Goal: Information Seeking & Learning: Learn about a topic

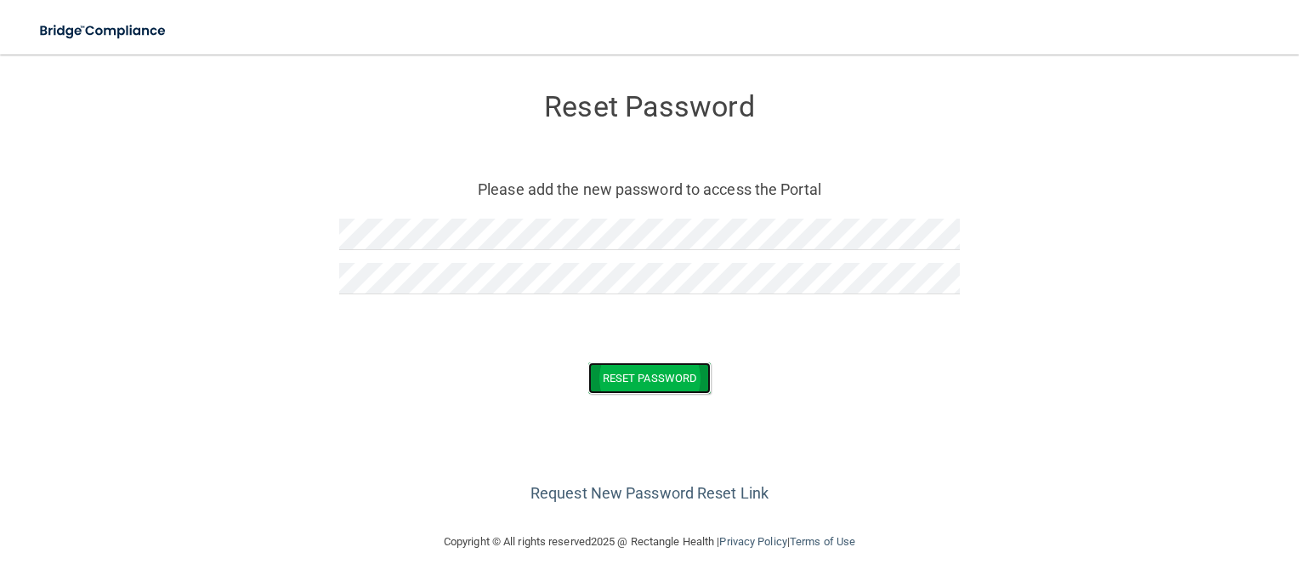
click at [667, 378] on button "Reset Password" at bounding box center [649, 377] width 122 height 31
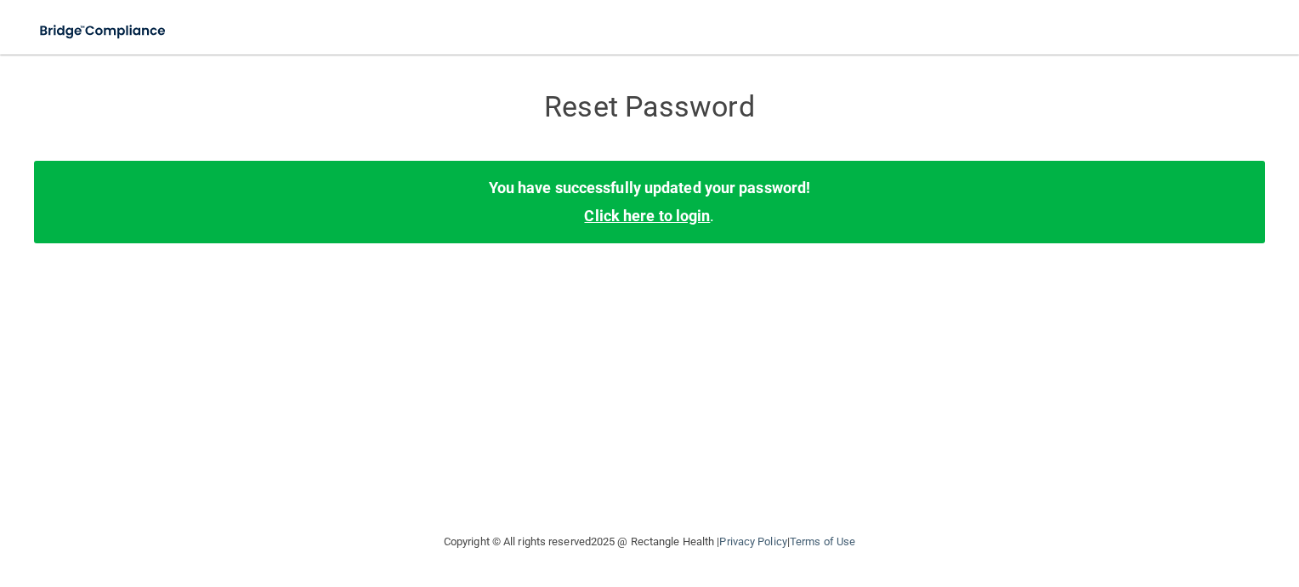
click at [665, 215] on link "Click here to login" at bounding box center [647, 216] width 126 height 18
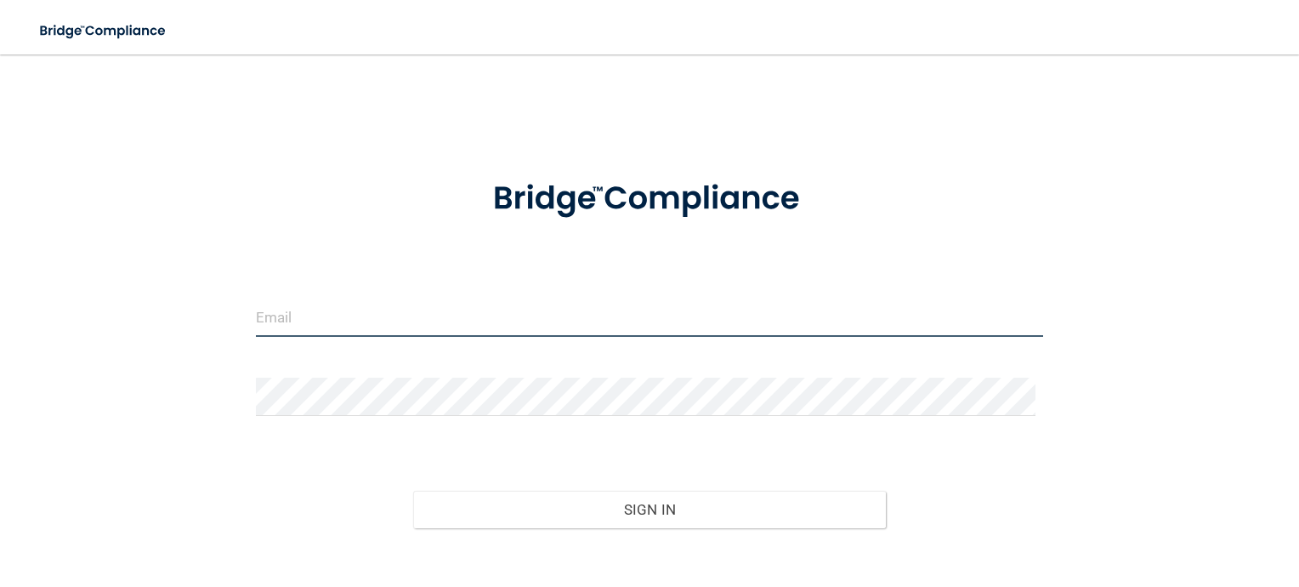
click at [420, 318] on input "email" at bounding box center [650, 317] width 788 height 38
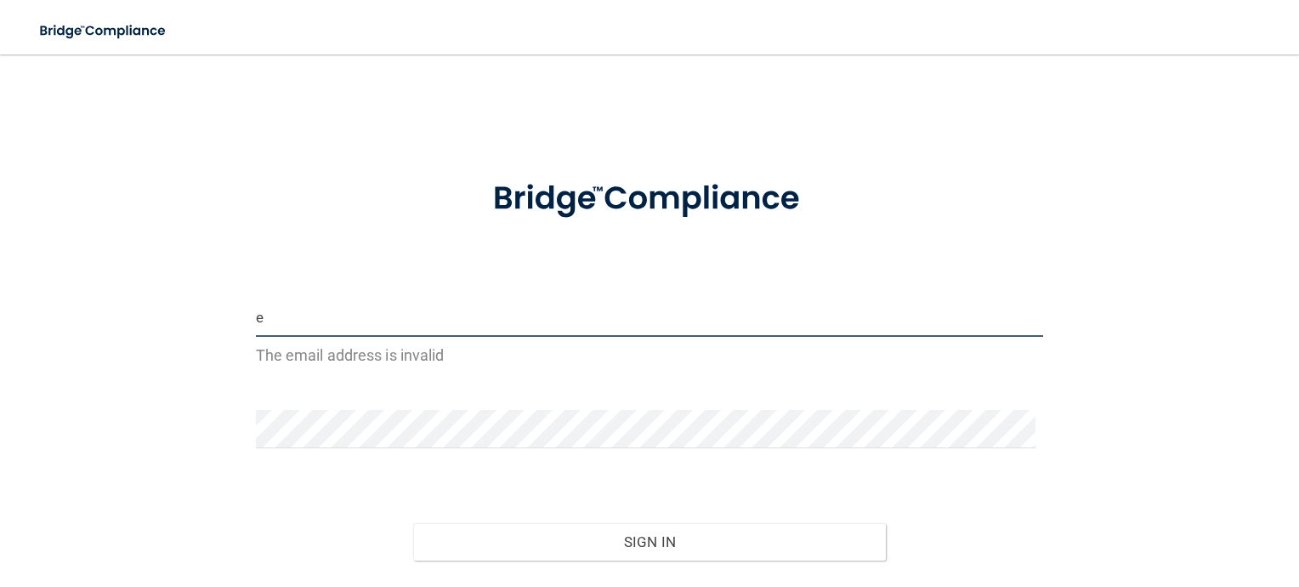
type input "[EMAIL_ADDRESS][DOMAIN_NAME]"
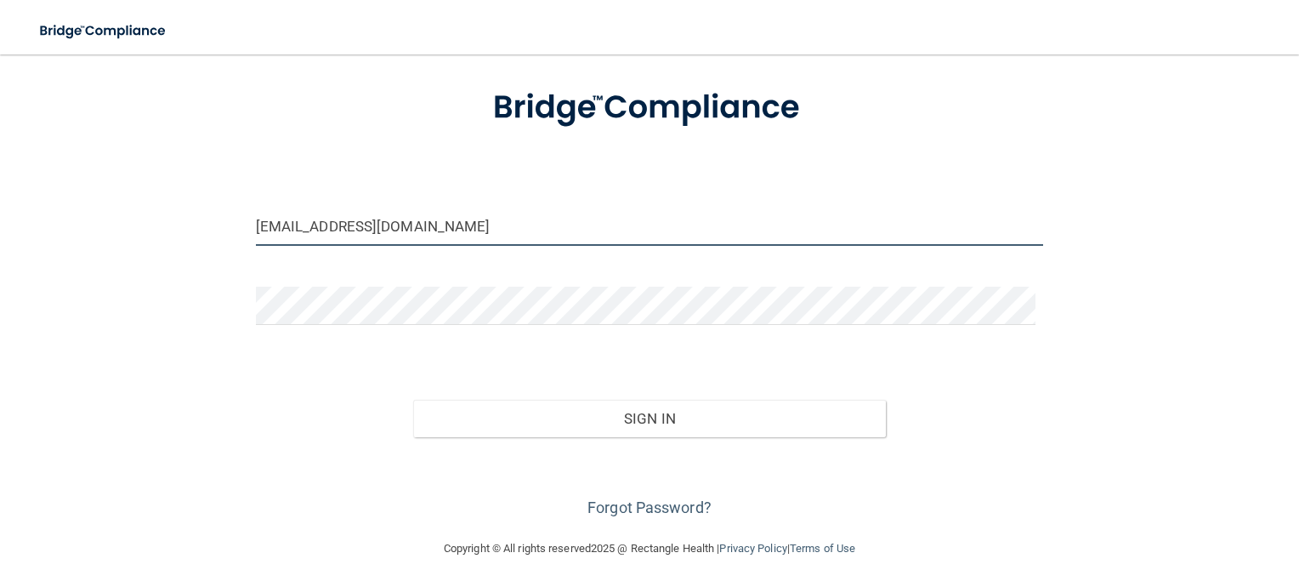
scroll to position [92, 0]
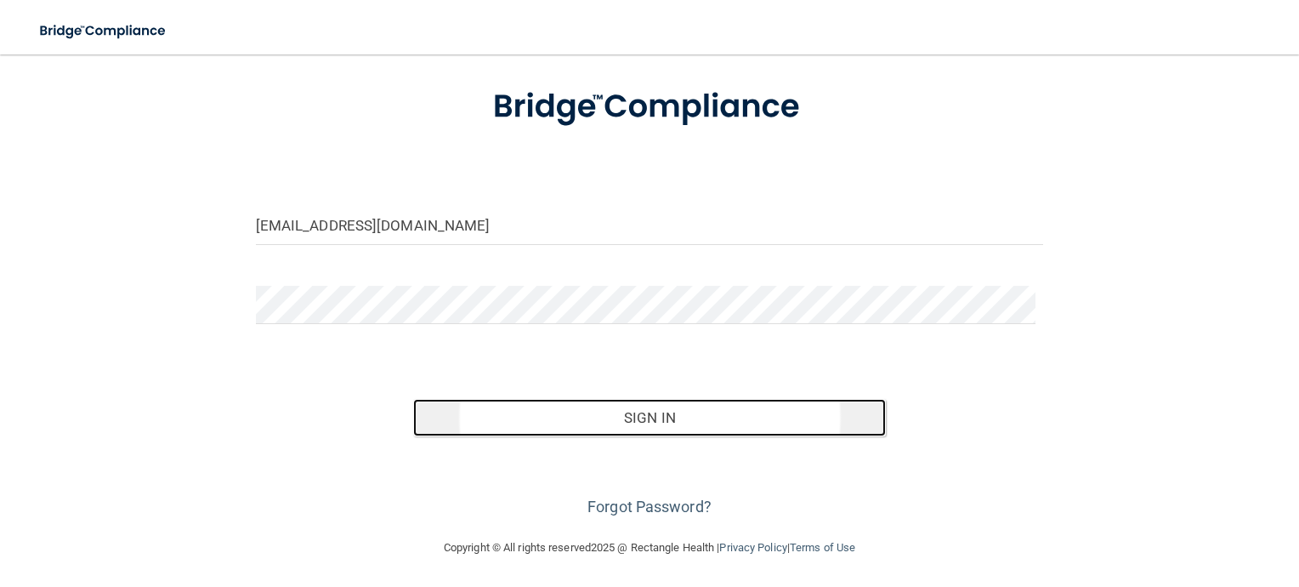
click at [641, 413] on button "Sign In" at bounding box center [649, 417] width 473 height 37
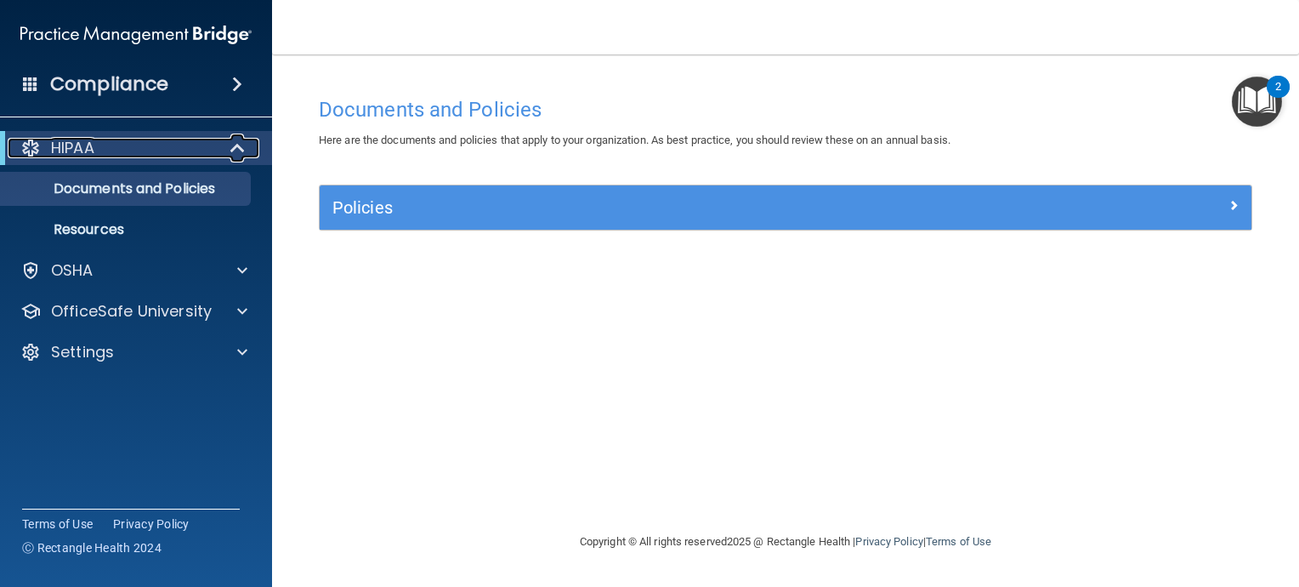
click at [106, 151] on div "HIPAA" at bounding box center [113, 148] width 210 height 20
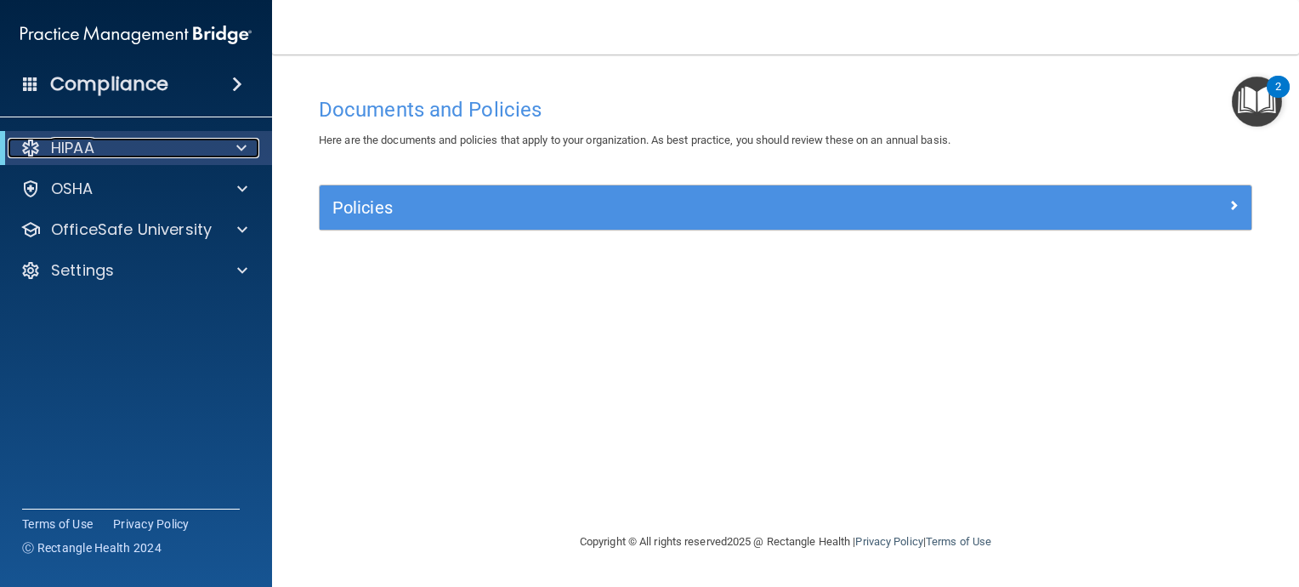
click at [240, 144] on span at bounding box center [241, 148] width 10 height 20
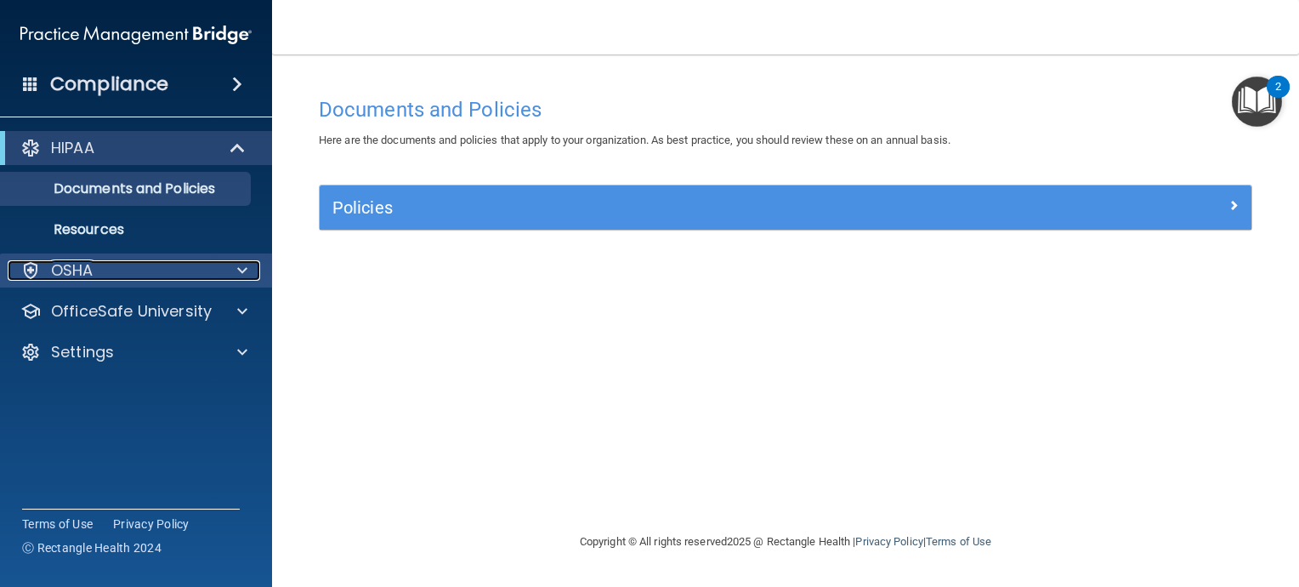
click at [167, 264] on div "OSHA" at bounding box center [113, 270] width 211 height 20
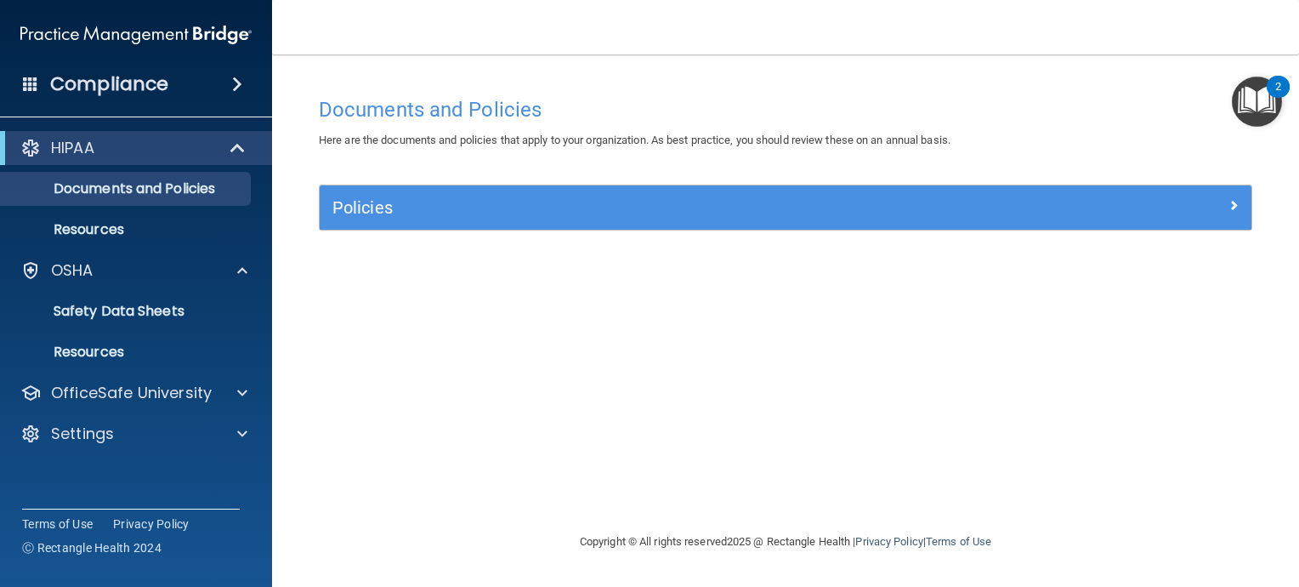
click at [1256, 100] on img "Open Resource Center, 2 new notifications" at bounding box center [1257, 102] width 50 height 50
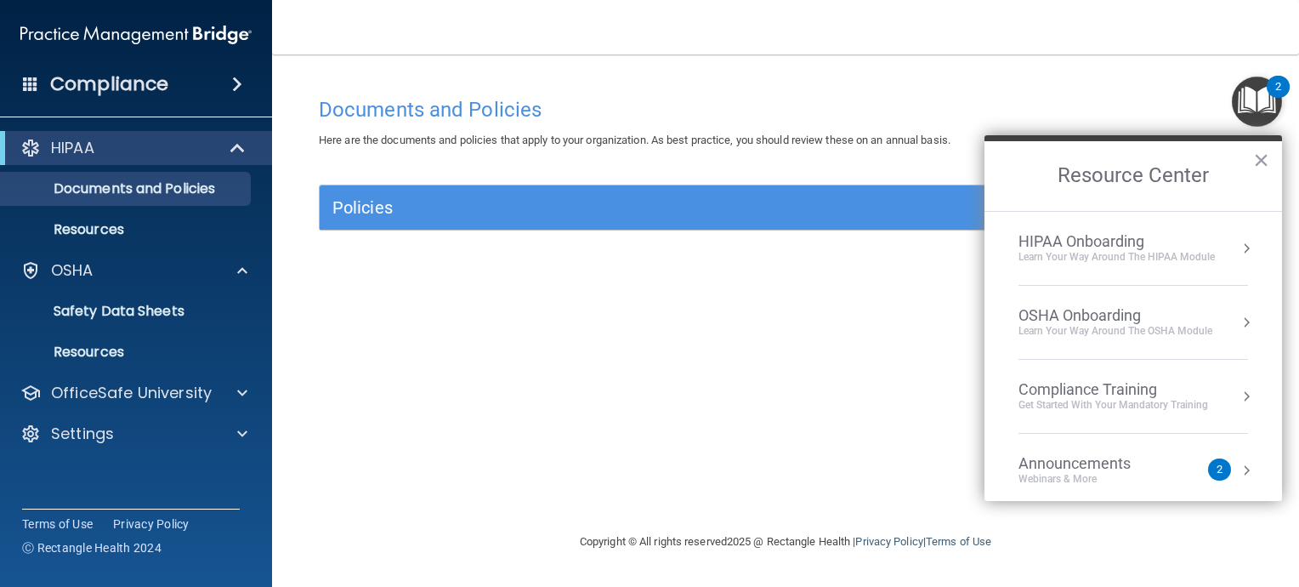
click at [1101, 258] on div "Learn Your Way around the HIPAA module" at bounding box center [1116, 257] width 196 height 14
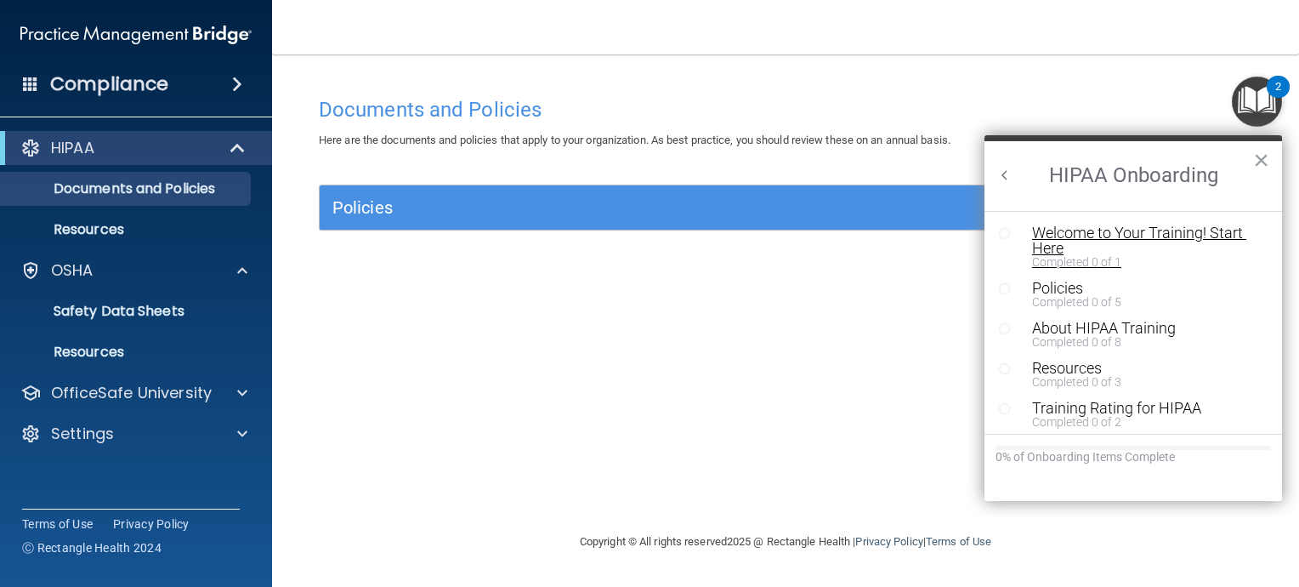
click at [1084, 264] on div "Completed 0 of 1" at bounding box center [1139, 262] width 214 height 12
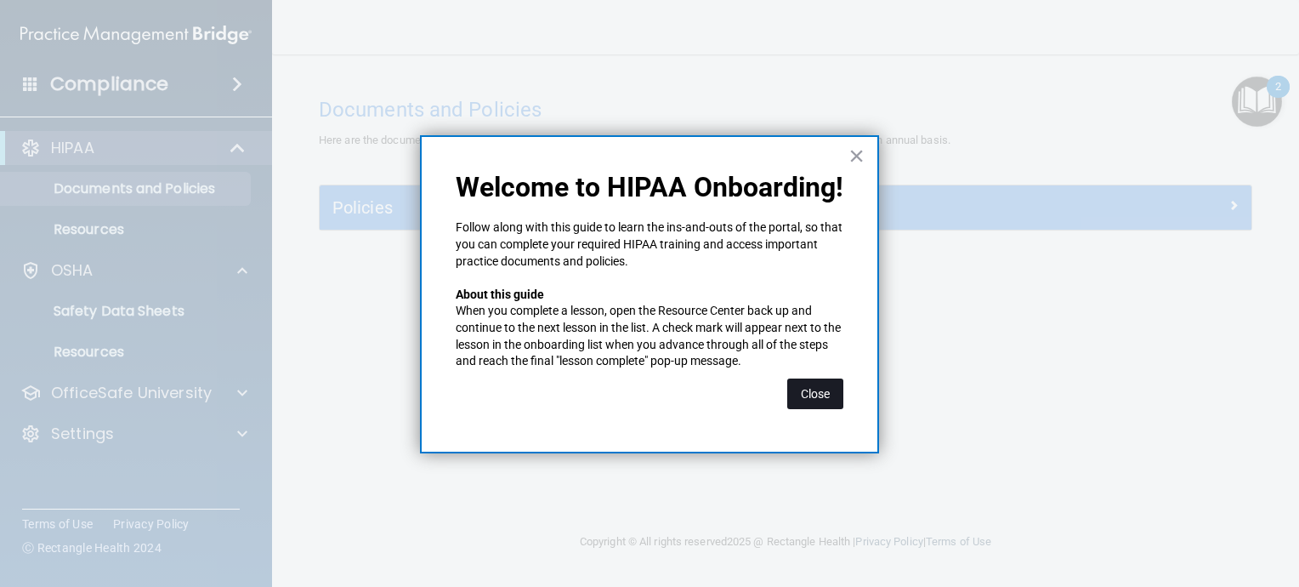
click at [806, 396] on button "Close" at bounding box center [815, 393] width 56 height 31
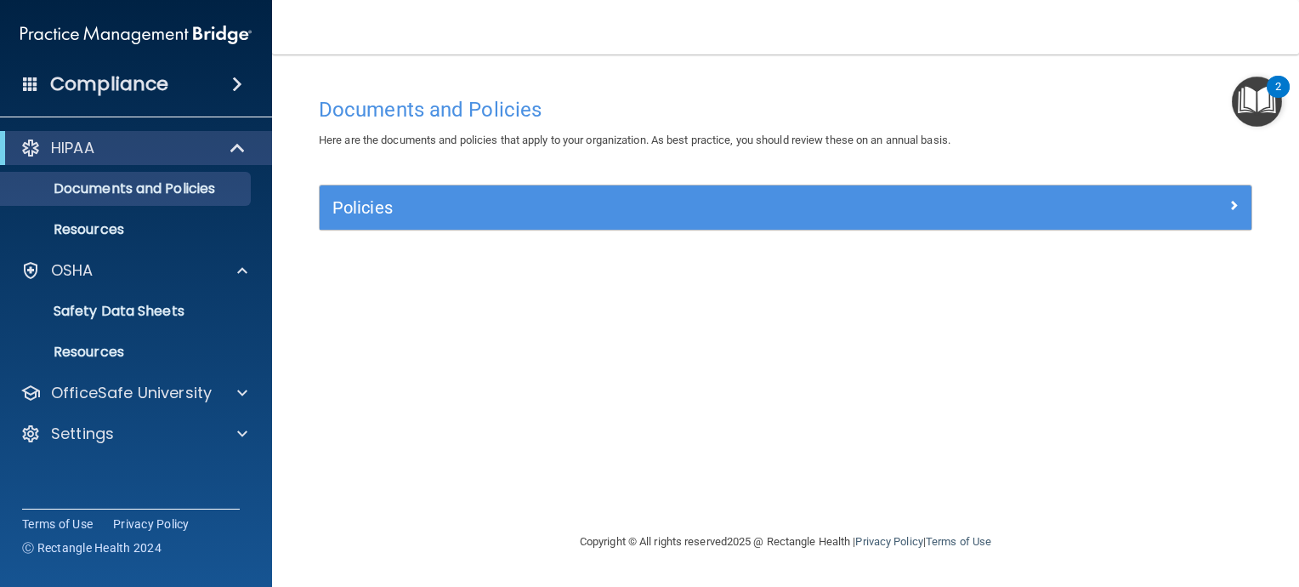
click at [1268, 98] on img "Open Resource Center, 2 new notifications" at bounding box center [1257, 102] width 50 height 50
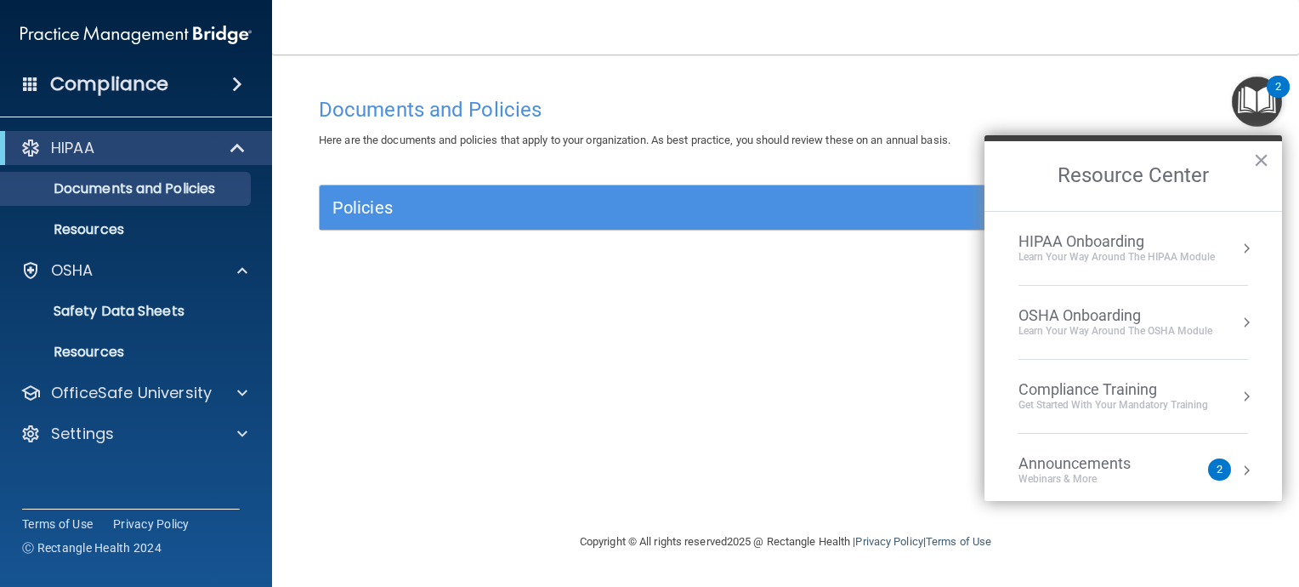
click at [1130, 250] on div "Learn Your Way around the HIPAA module" at bounding box center [1116, 257] width 196 height 14
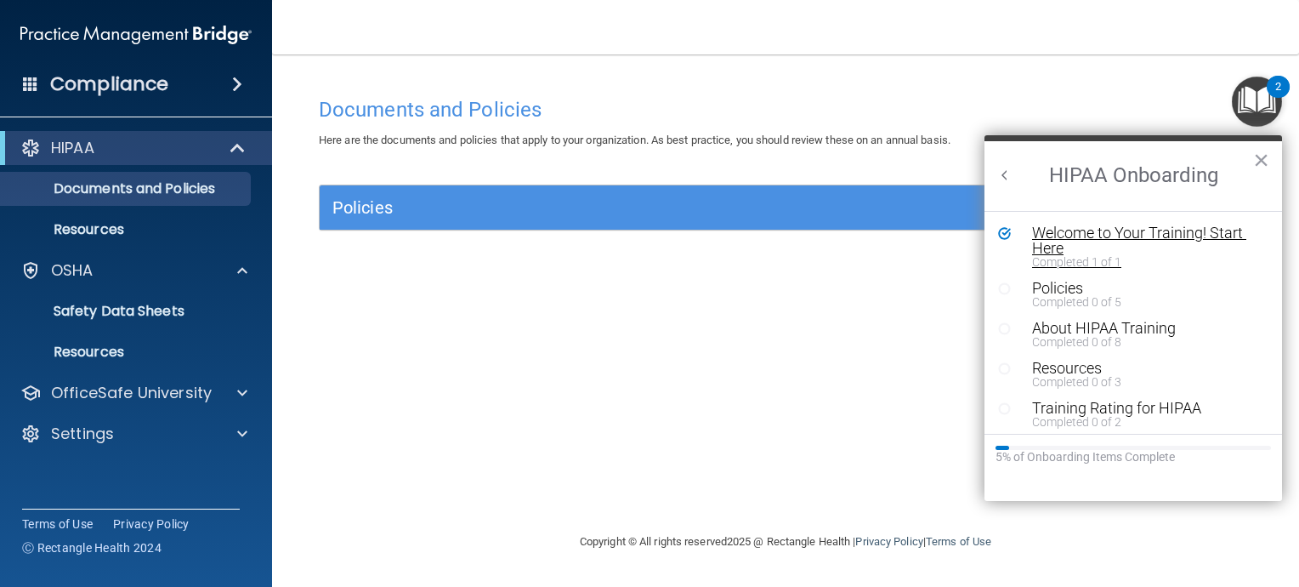
click at [1129, 249] on div "Welcome to Your Training! Start Here" at bounding box center [1139, 240] width 214 height 31
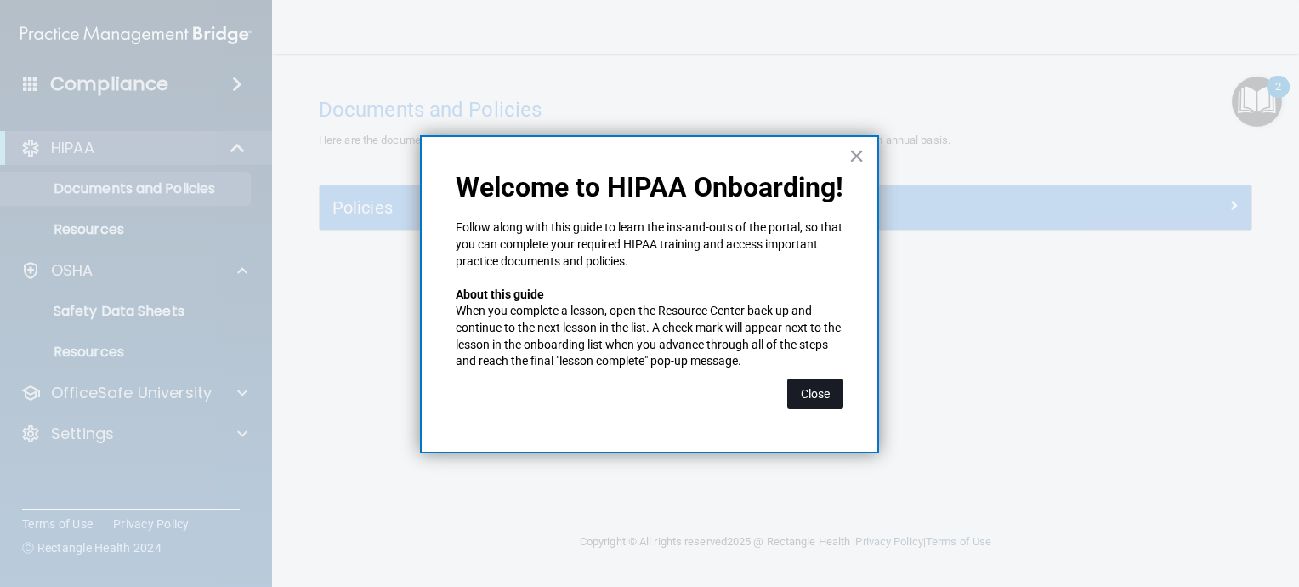
click at [807, 389] on button "Close" at bounding box center [815, 393] width 56 height 31
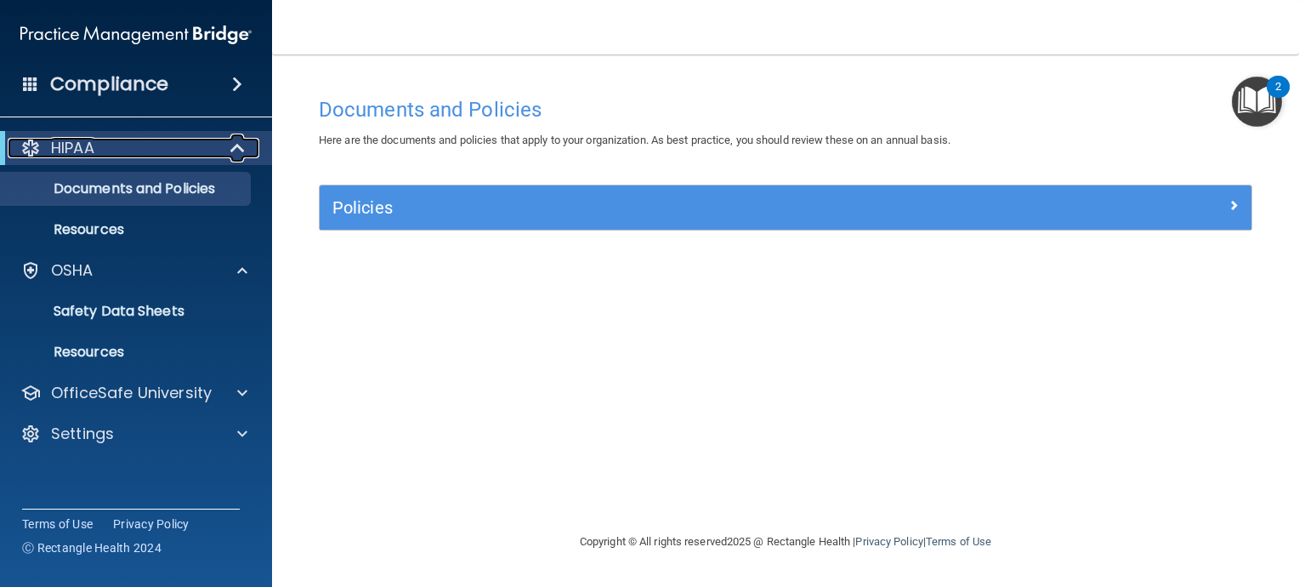
click at [152, 149] on div "HIPAA" at bounding box center [113, 148] width 210 height 20
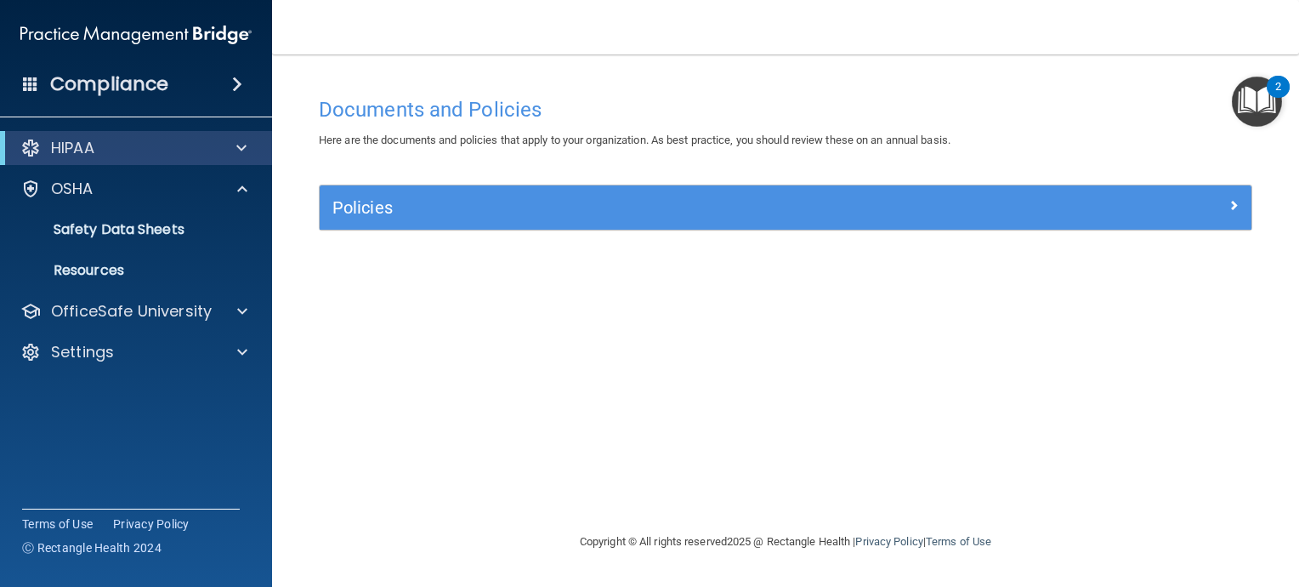
click at [237, 84] on span at bounding box center [237, 84] width 10 height 20
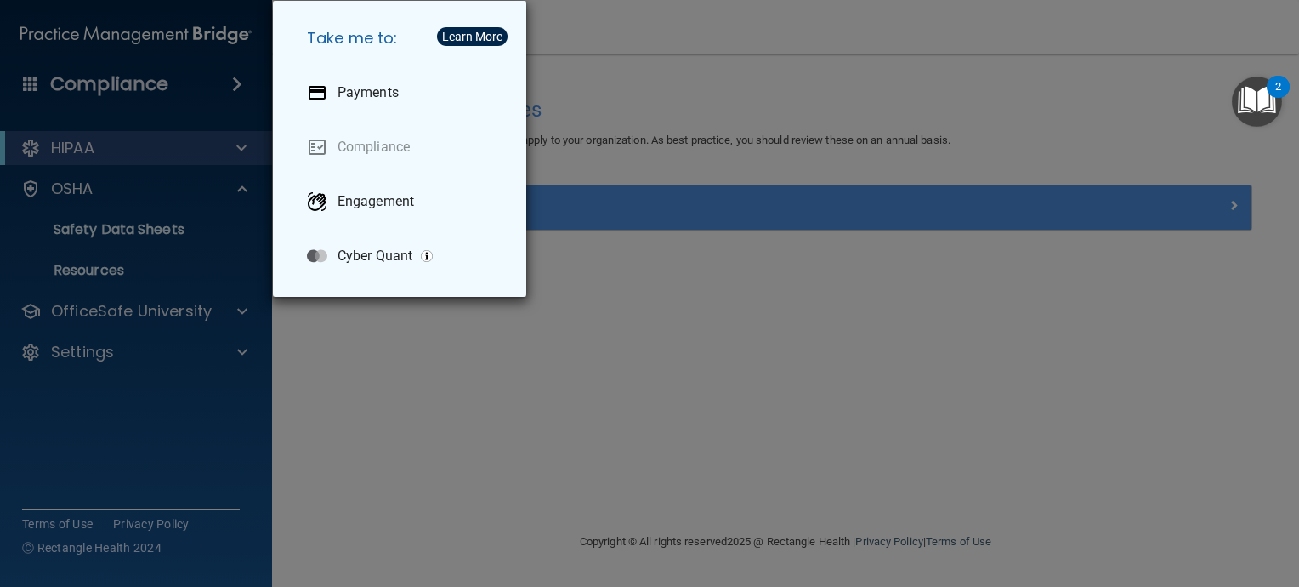
click at [107, 188] on div "Take me to: Payments Compliance Engagement Cyber Quant" at bounding box center [649, 293] width 1299 height 587
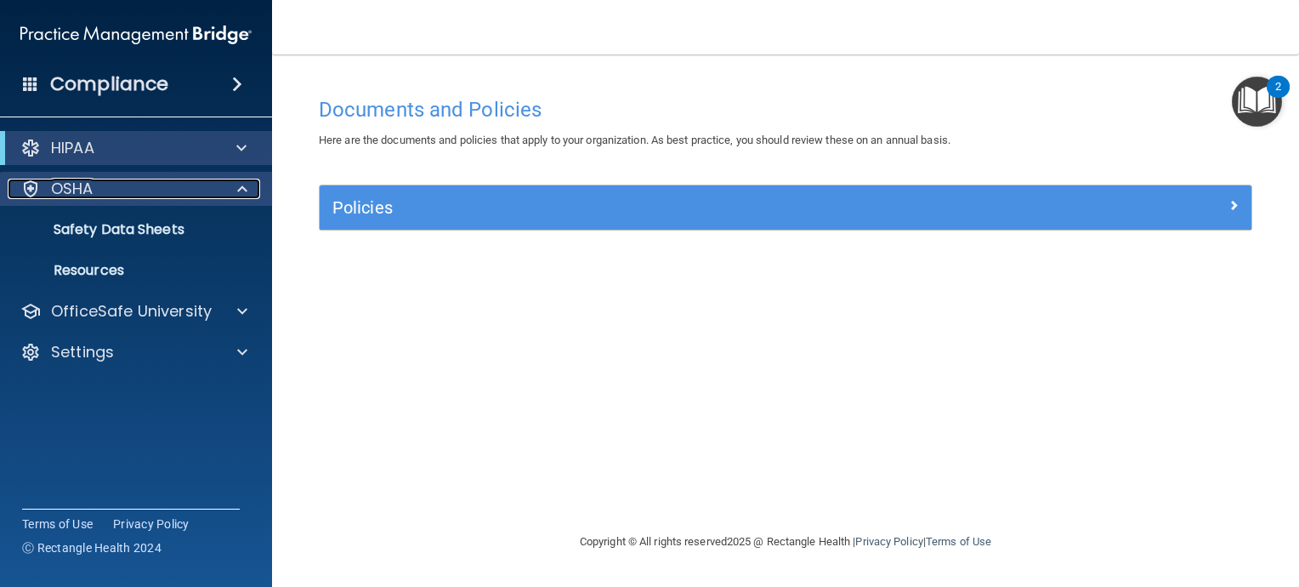
click at [28, 183] on div at bounding box center [30, 189] width 20 height 20
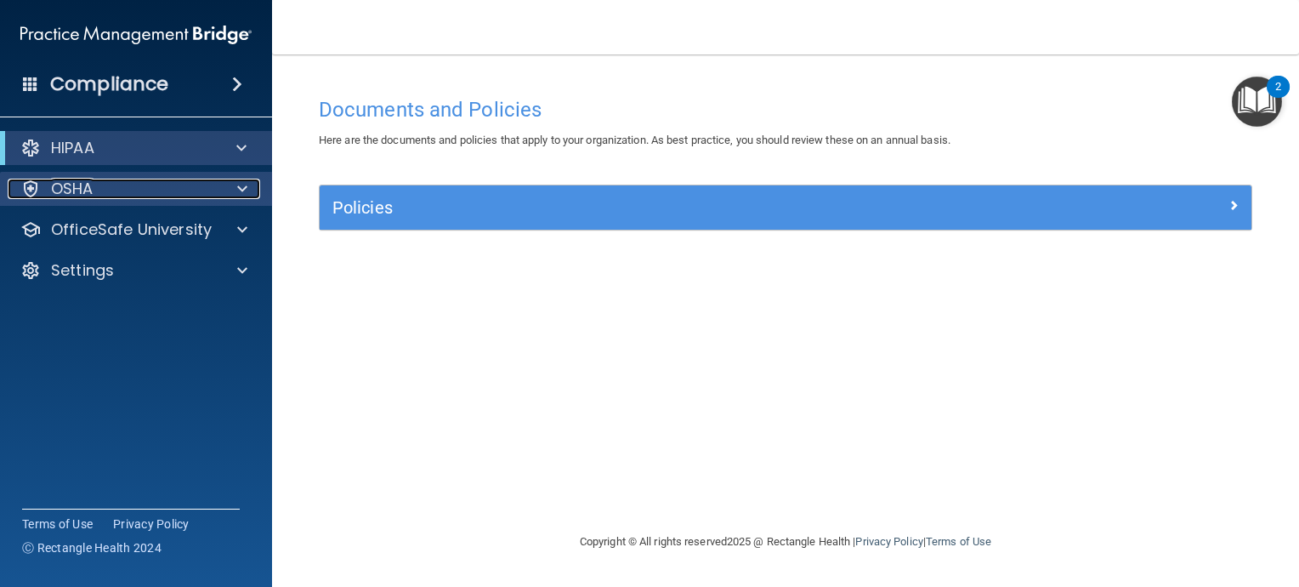
click at [28, 183] on div at bounding box center [30, 189] width 20 height 20
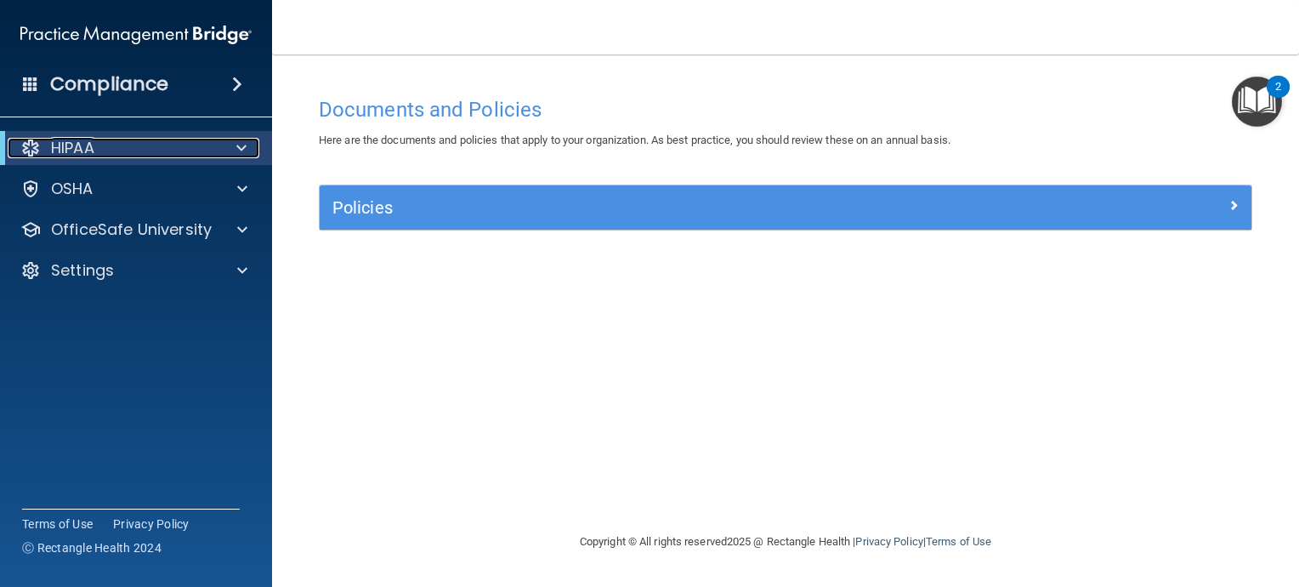
click at [65, 144] on p "HIPAA" at bounding box center [72, 148] width 43 height 20
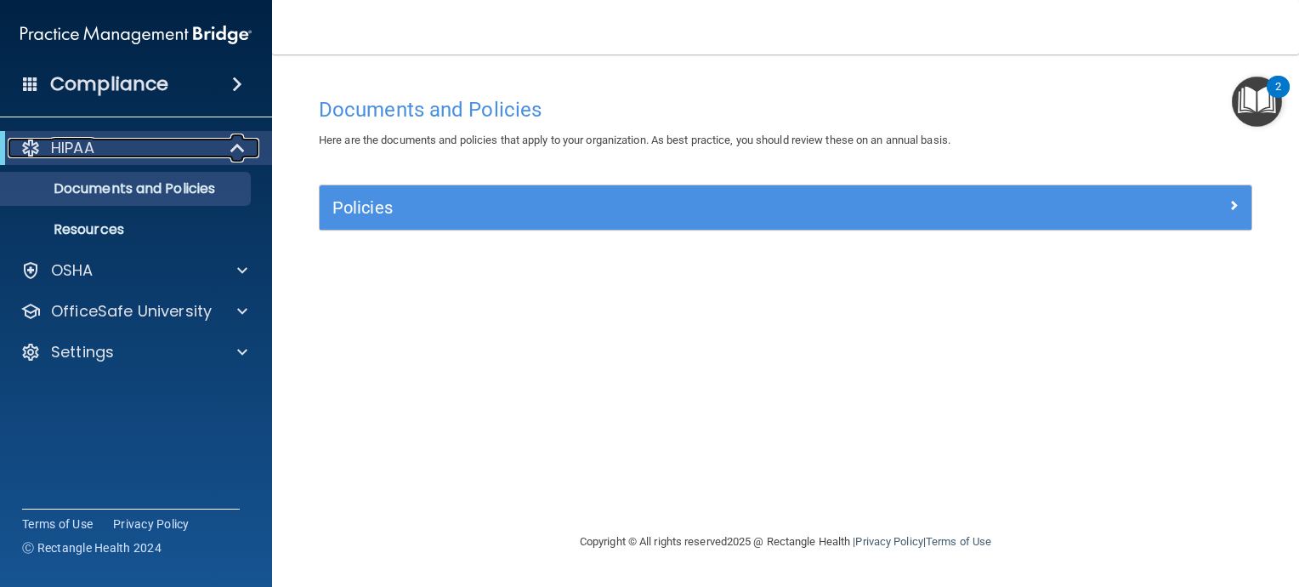
click at [65, 144] on p "HIPAA" at bounding box center [72, 148] width 43 height 20
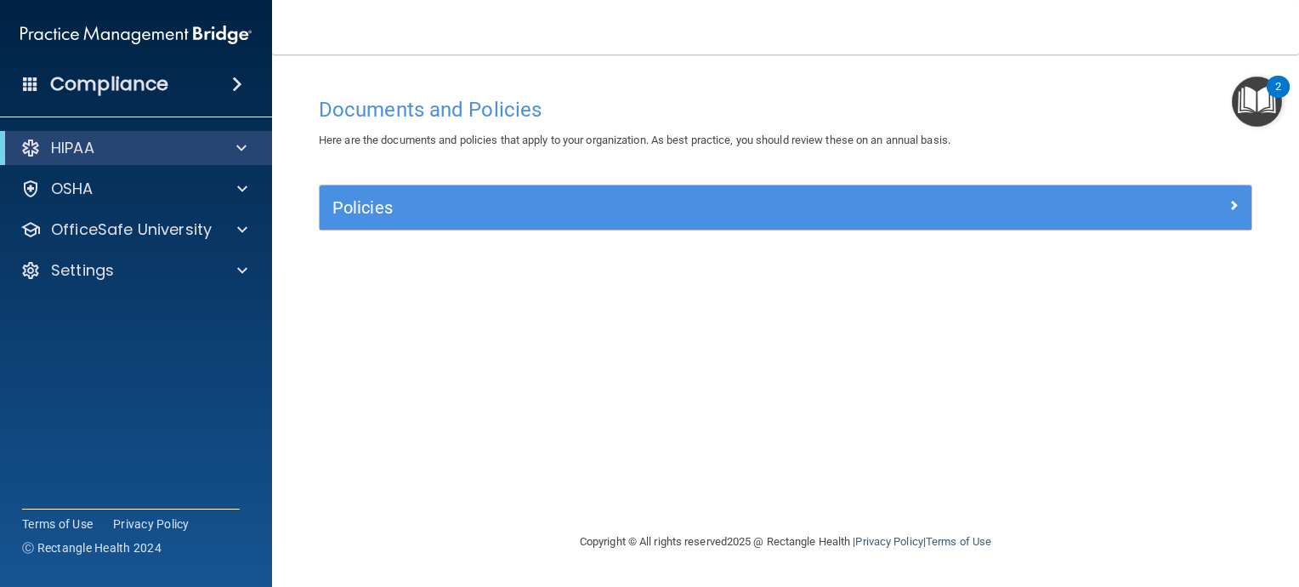
click at [1268, 83] on div "2" at bounding box center [1278, 87] width 23 height 22
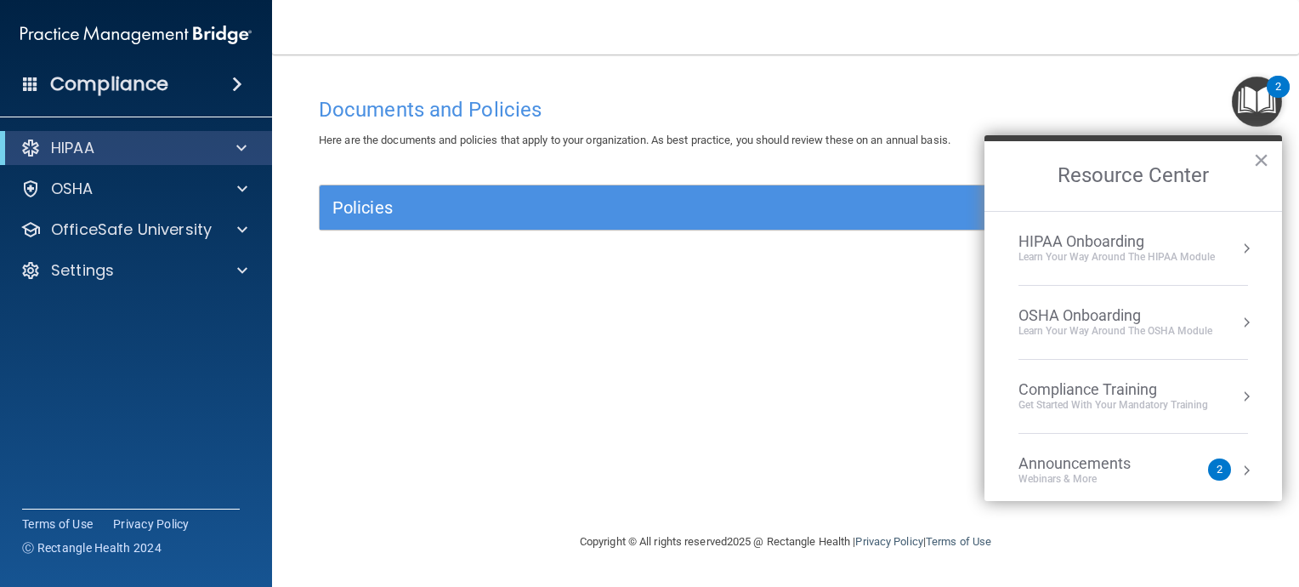
click at [1160, 325] on div "Learn your way around the OSHA module" at bounding box center [1115, 331] width 194 height 14
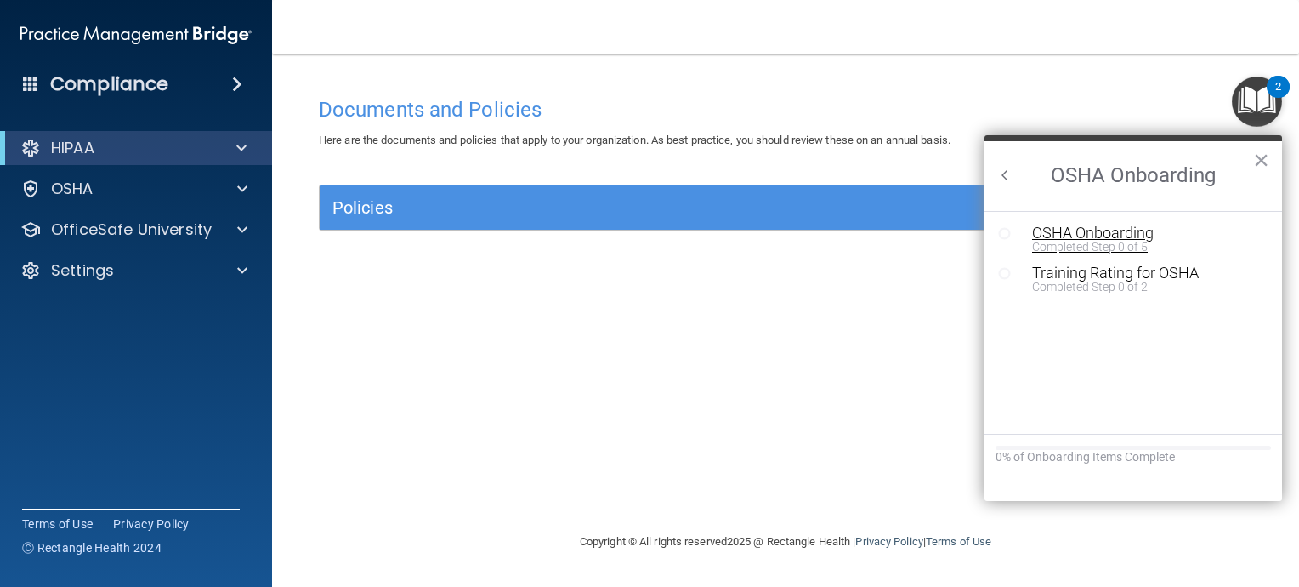
click at [1148, 241] on div "Completed Step 0 of 5" at bounding box center [1146, 247] width 228 height 12
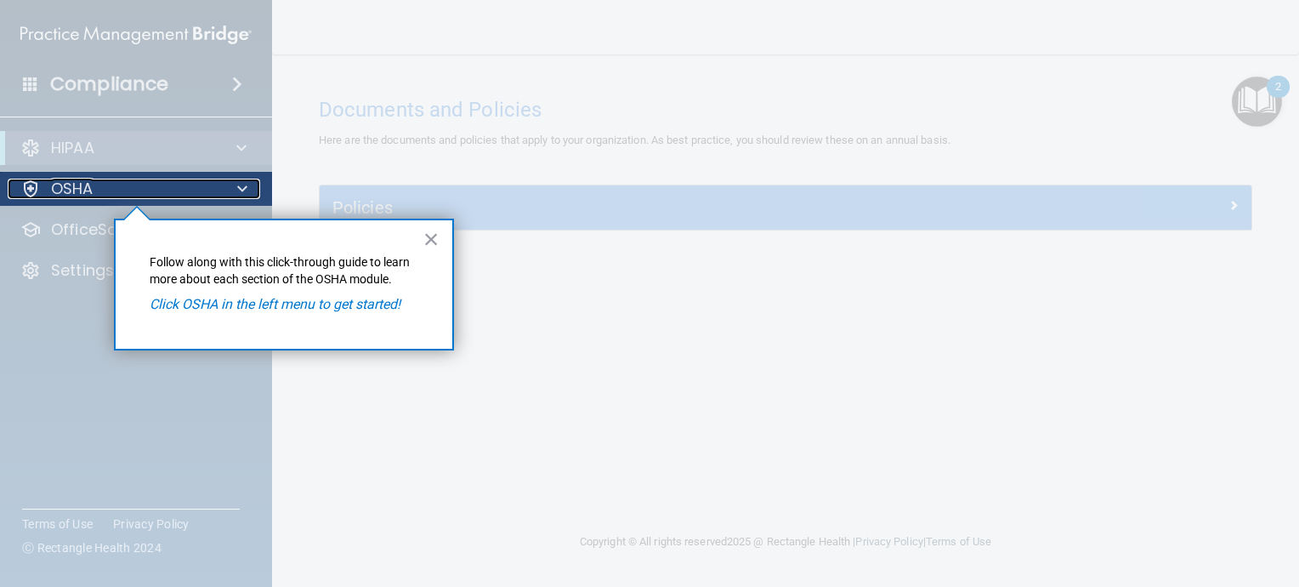
click at [143, 182] on div "OSHA" at bounding box center [113, 189] width 211 height 20
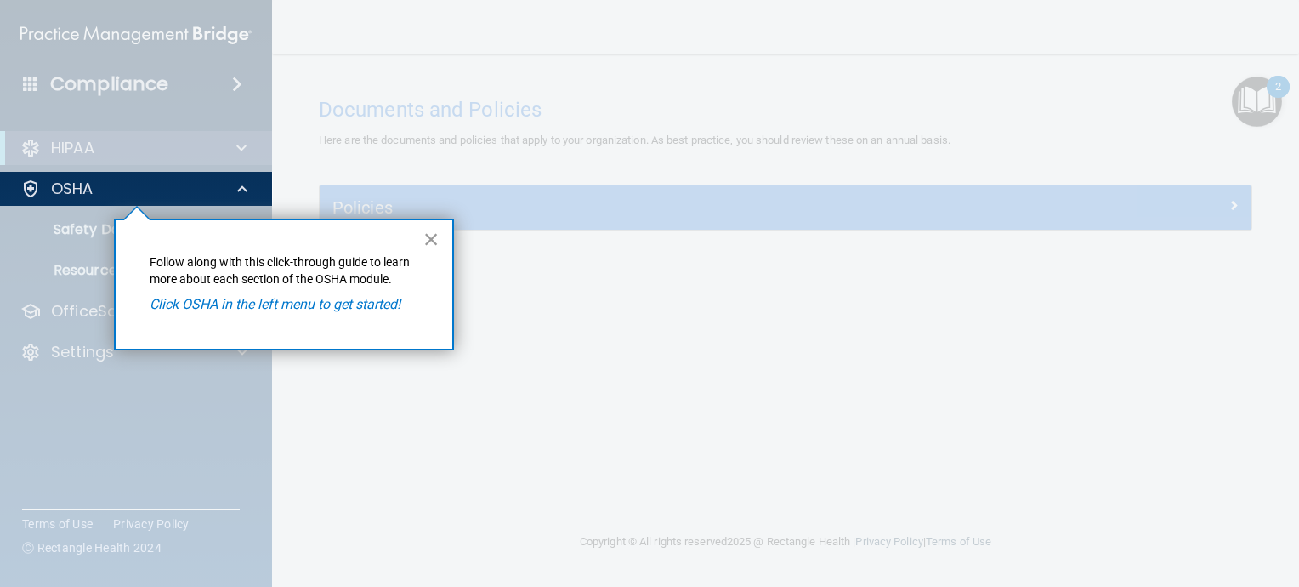
click at [432, 237] on button "×" at bounding box center [431, 238] width 16 height 27
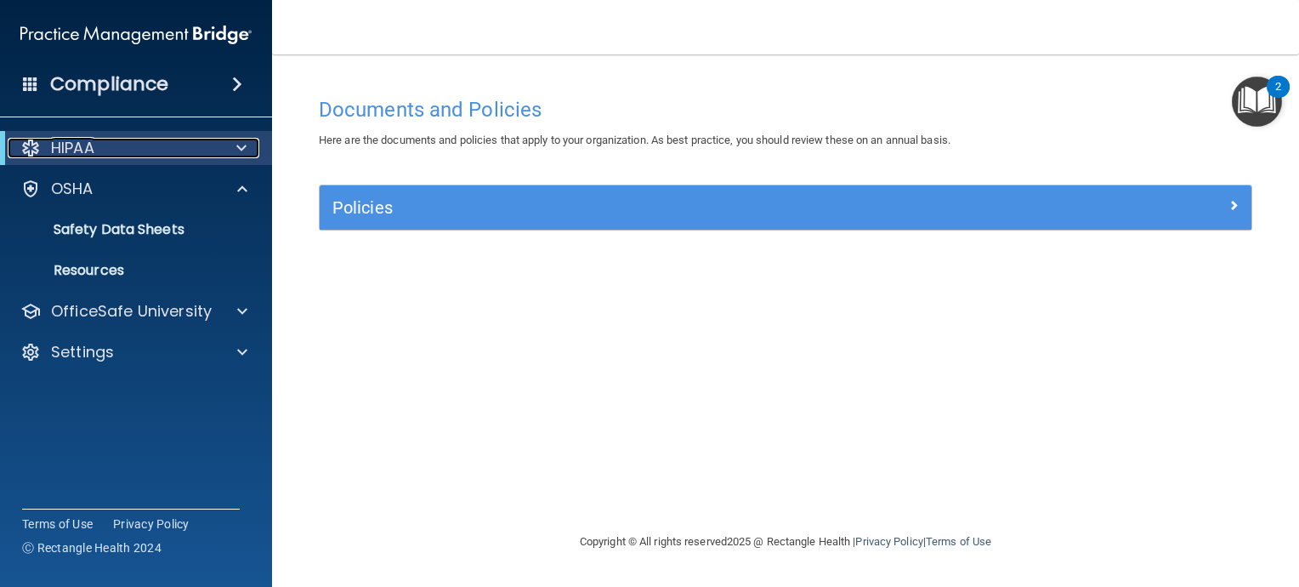
click at [162, 155] on div "HIPAA" at bounding box center [113, 148] width 210 height 20
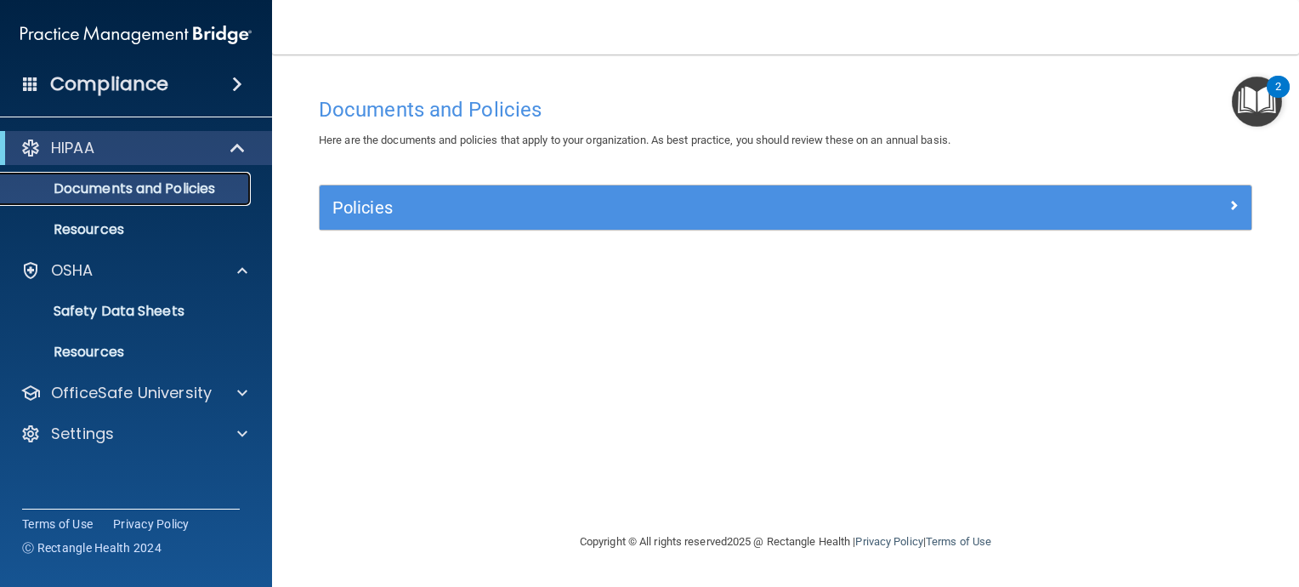
click at [146, 187] on p "Documents and Policies" at bounding box center [127, 188] width 232 height 17
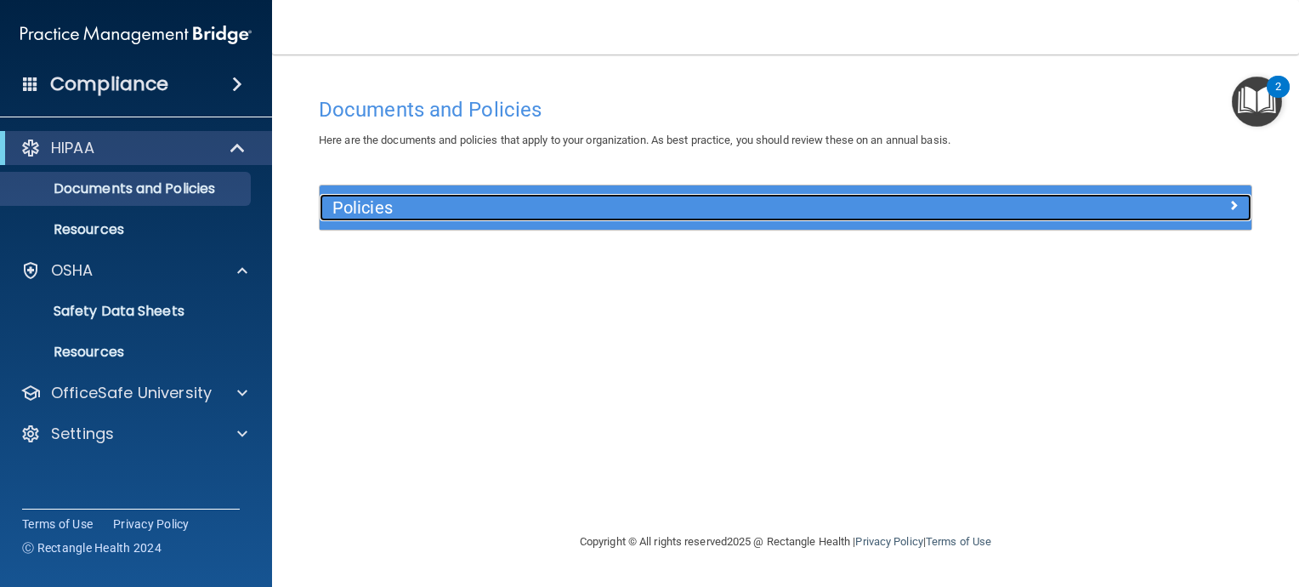
click at [350, 214] on h5 "Policies" at bounding box center [668, 207] width 673 height 19
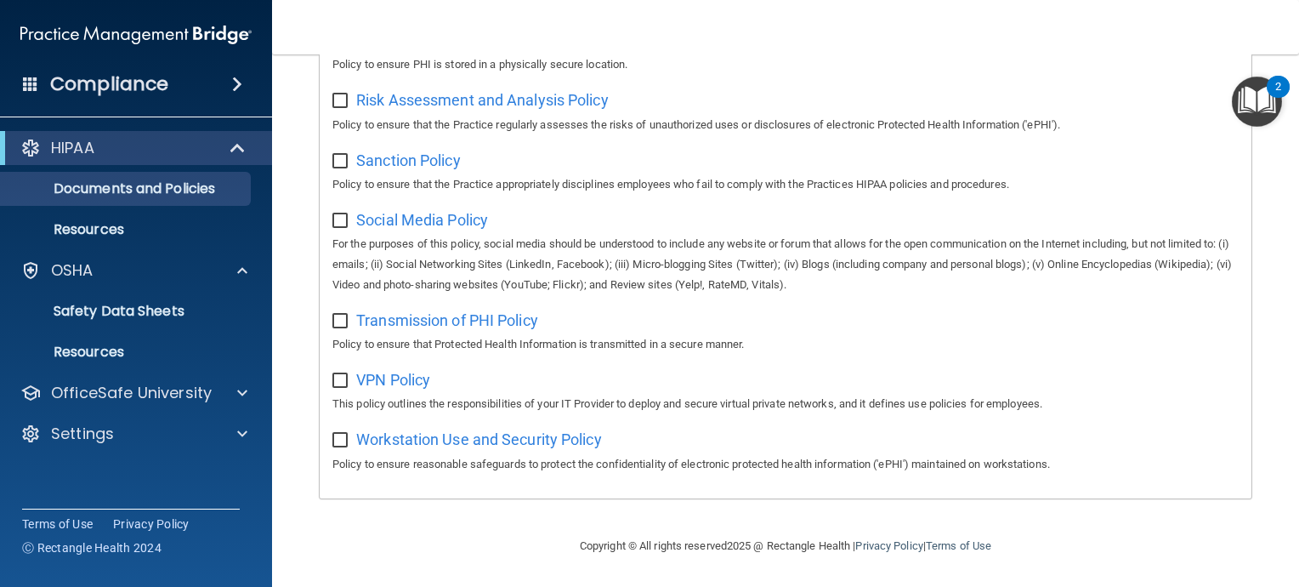
scroll to position [1151, 0]
click at [90, 228] on p "Resources" at bounding box center [127, 229] width 232 height 17
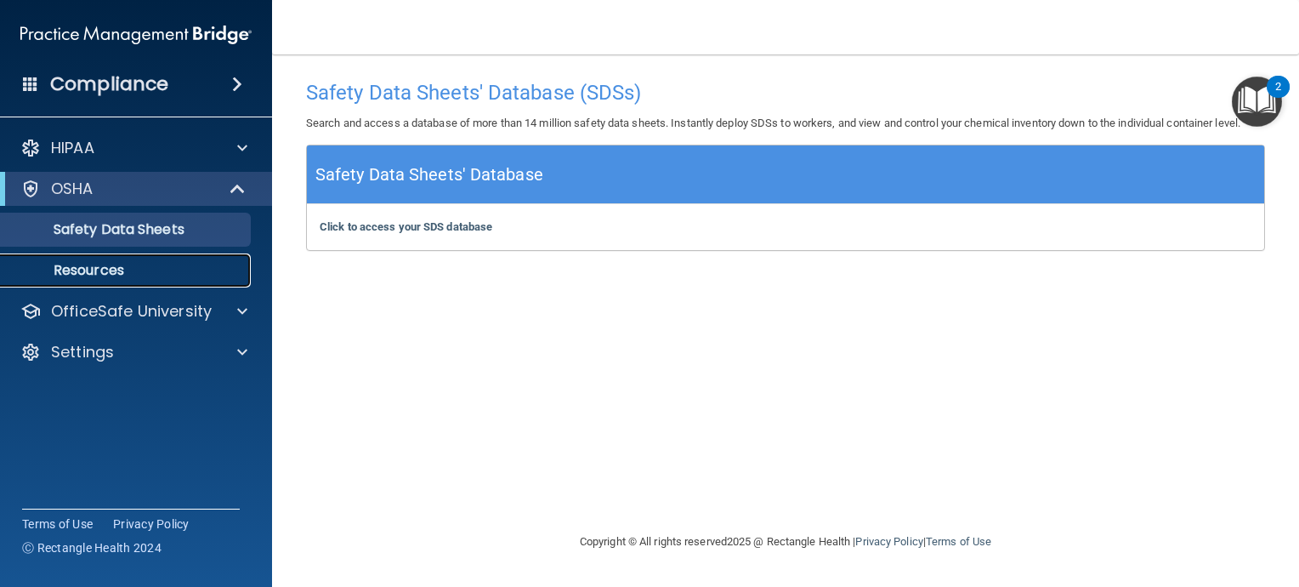
click at [76, 267] on p "Resources" at bounding box center [127, 270] width 232 height 17
